Goal: Information Seeking & Learning: Learn about a topic

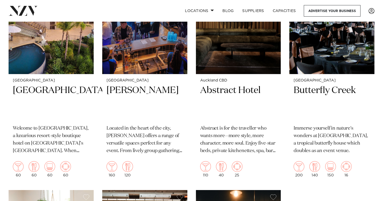
scroll to position [6859, 0]
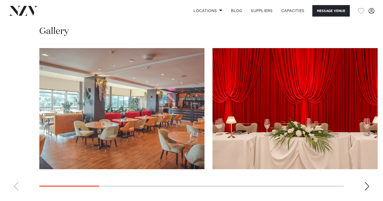
scroll to position [488, 0]
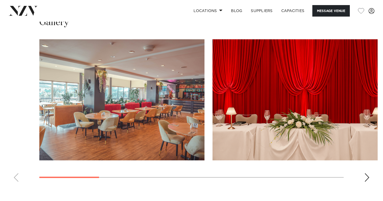
click at [369, 174] on div "Next slide" at bounding box center [367, 178] width 5 height 9
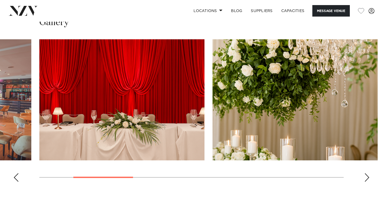
click at [369, 174] on div "Next slide" at bounding box center [367, 178] width 5 height 9
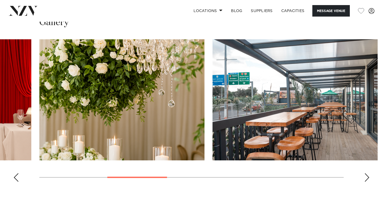
click at [369, 174] on div "Next slide" at bounding box center [367, 178] width 5 height 9
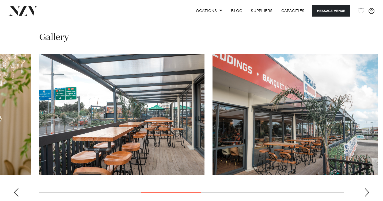
scroll to position [473, 0]
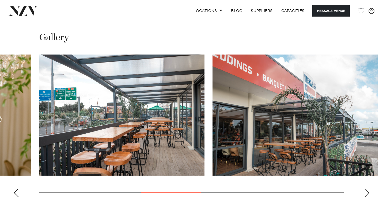
click at [368, 189] on div "Next slide" at bounding box center [367, 193] width 5 height 9
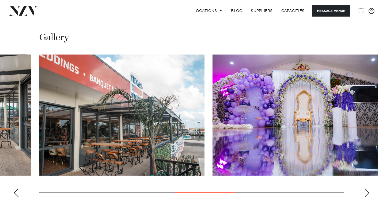
click at [368, 189] on div "Next slide" at bounding box center [367, 193] width 5 height 9
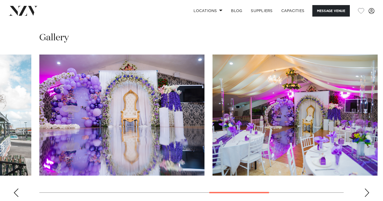
click at [368, 189] on div "Next slide" at bounding box center [367, 193] width 5 height 9
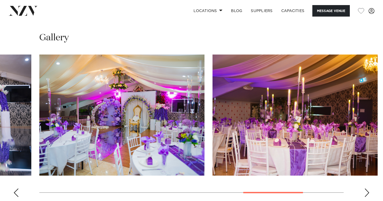
click at [368, 189] on div "Next slide" at bounding box center [367, 193] width 5 height 9
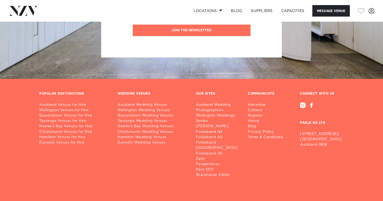
scroll to position [1084, 0]
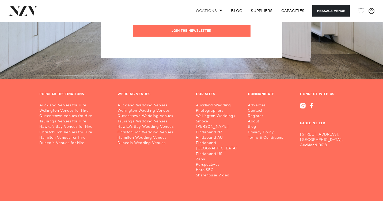
click at [217, 10] on link "Locations" at bounding box center [208, 11] width 38 height 12
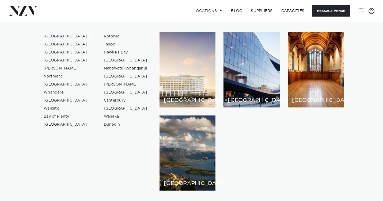
click at [63, 35] on link "[GEOGRAPHIC_DATA]" at bounding box center [65, 36] width 52 height 8
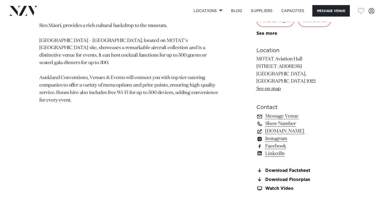
scroll to position [330, 0]
click at [281, 128] on link "www.aucklandconventions.co.nz" at bounding box center [300, 132] width 87 height 8
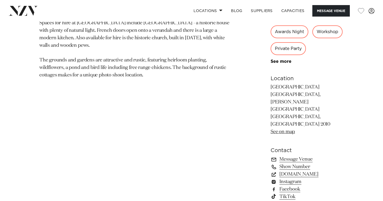
scroll to position [319, 0]
click at [276, 170] on link "[DOMAIN_NAME]" at bounding box center [307, 174] width 73 height 8
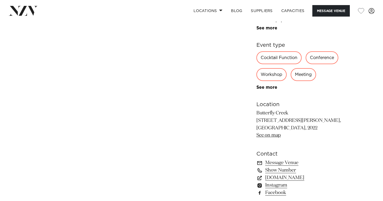
scroll to position [299, 0]
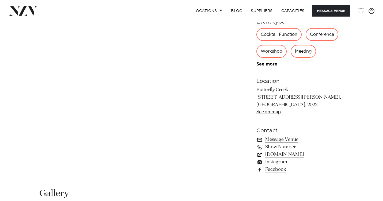
click at [274, 156] on link "[DOMAIN_NAME]" at bounding box center [300, 155] width 87 height 8
